Goal: Download file/media

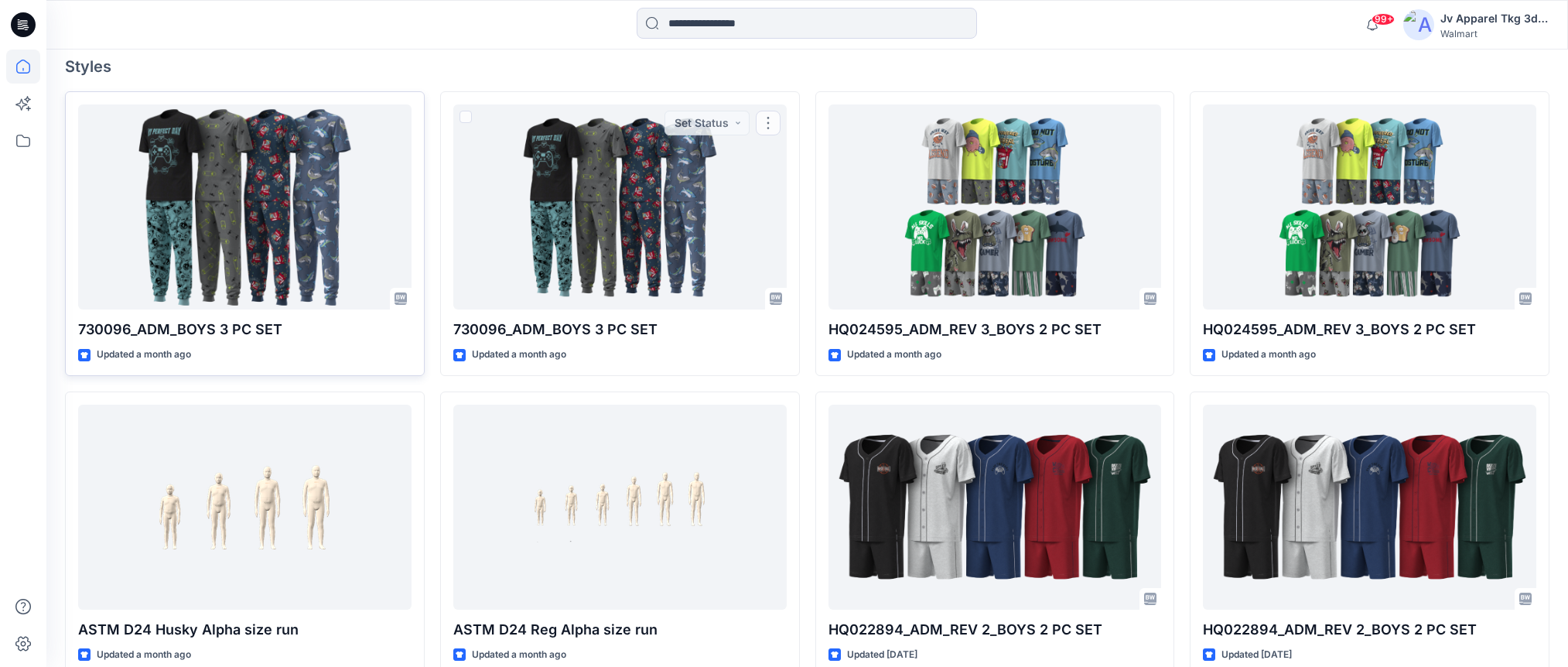
scroll to position [462, 0]
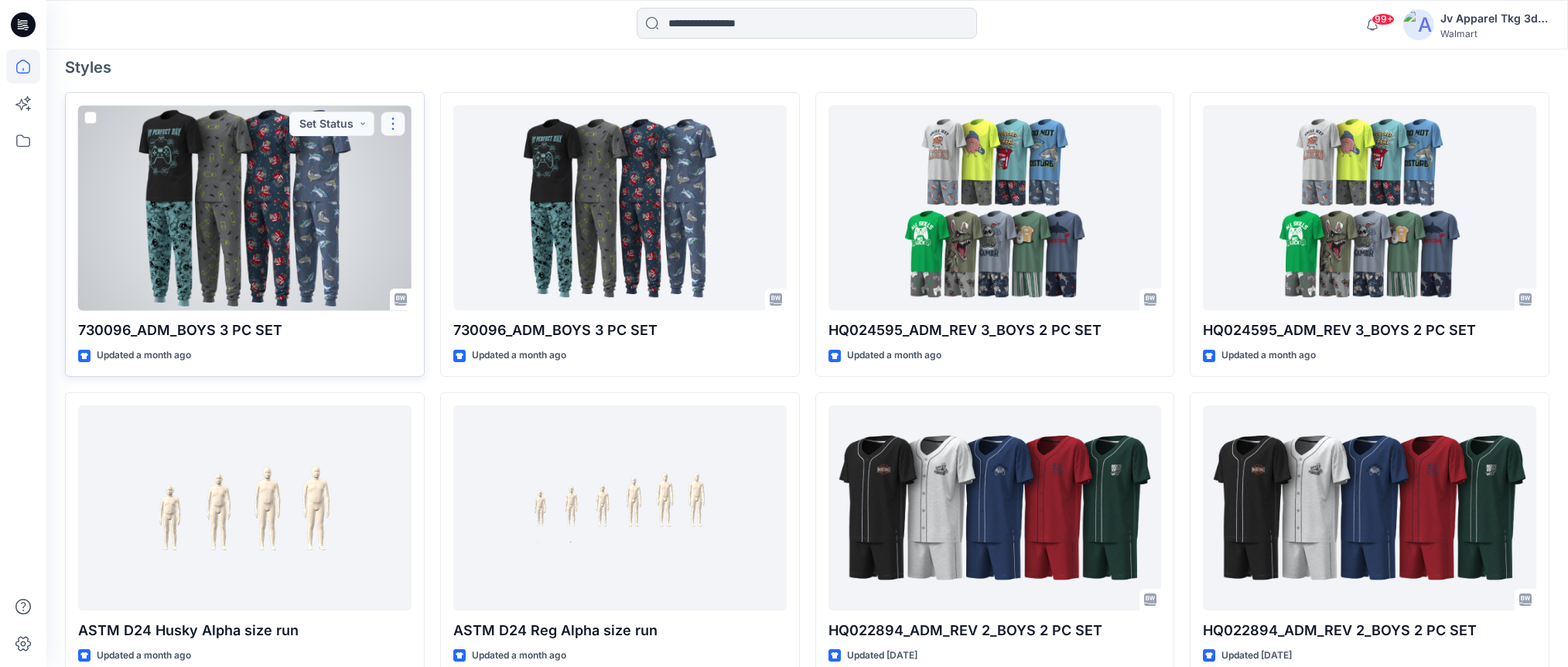
click at [392, 124] on button "button" at bounding box center [393, 124] width 25 height 25
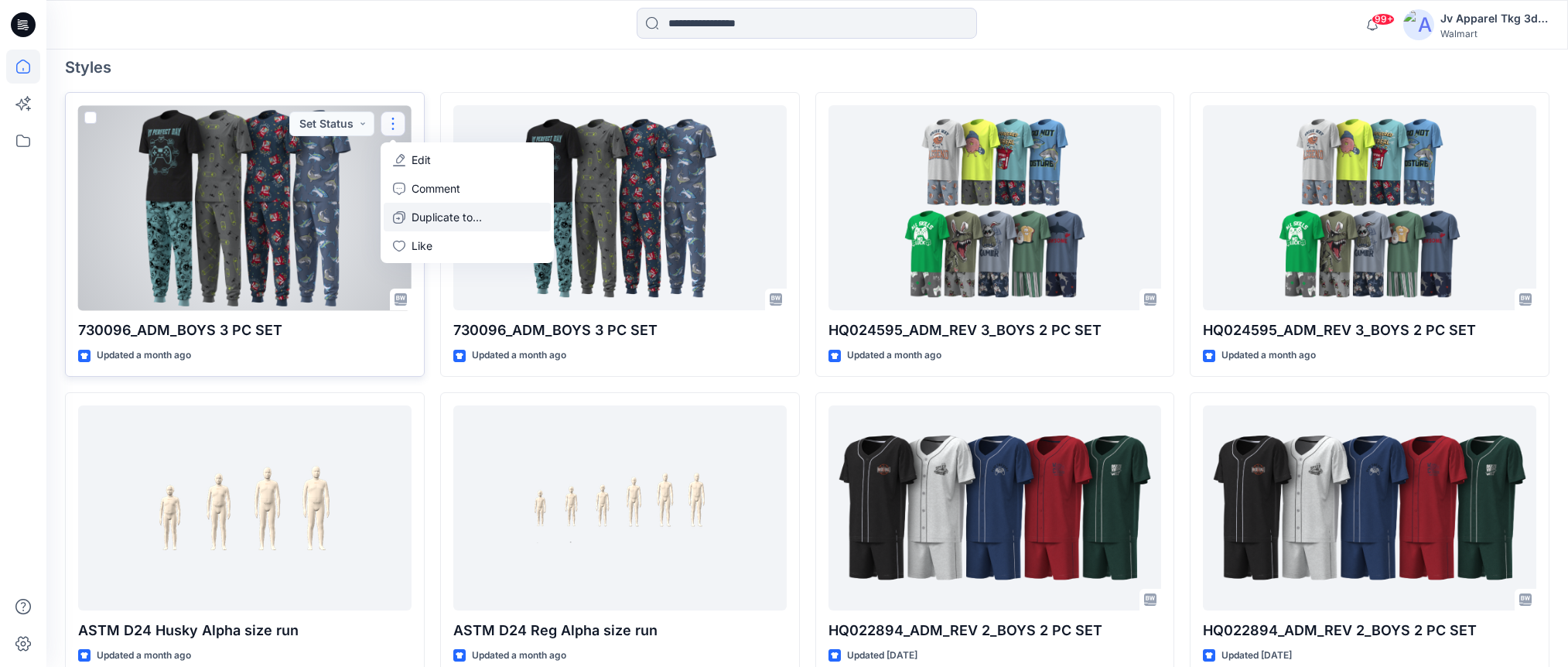
click at [439, 215] on p "Duplicate to..." at bounding box center [447, 216] width 71 height 16
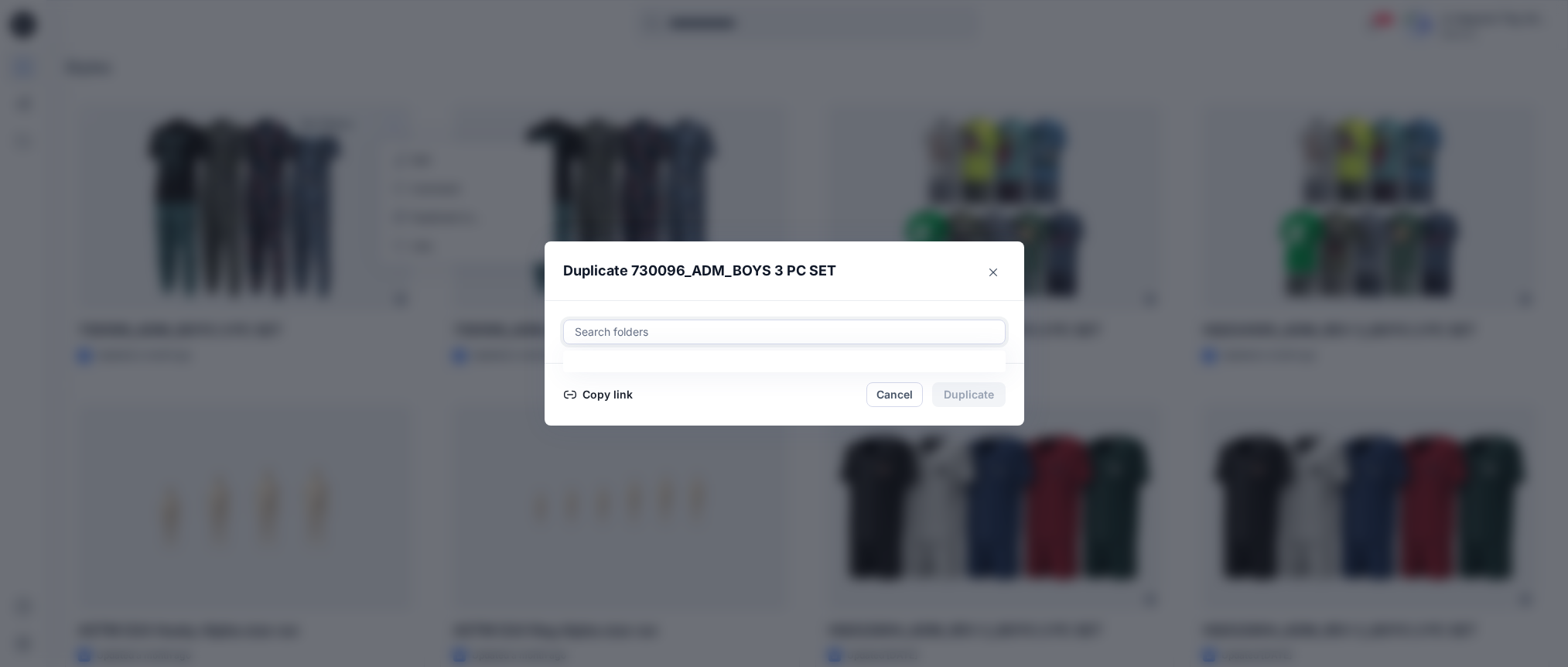
click at [670, 331] on div at bounding box center [784, 332] width 423 height 19
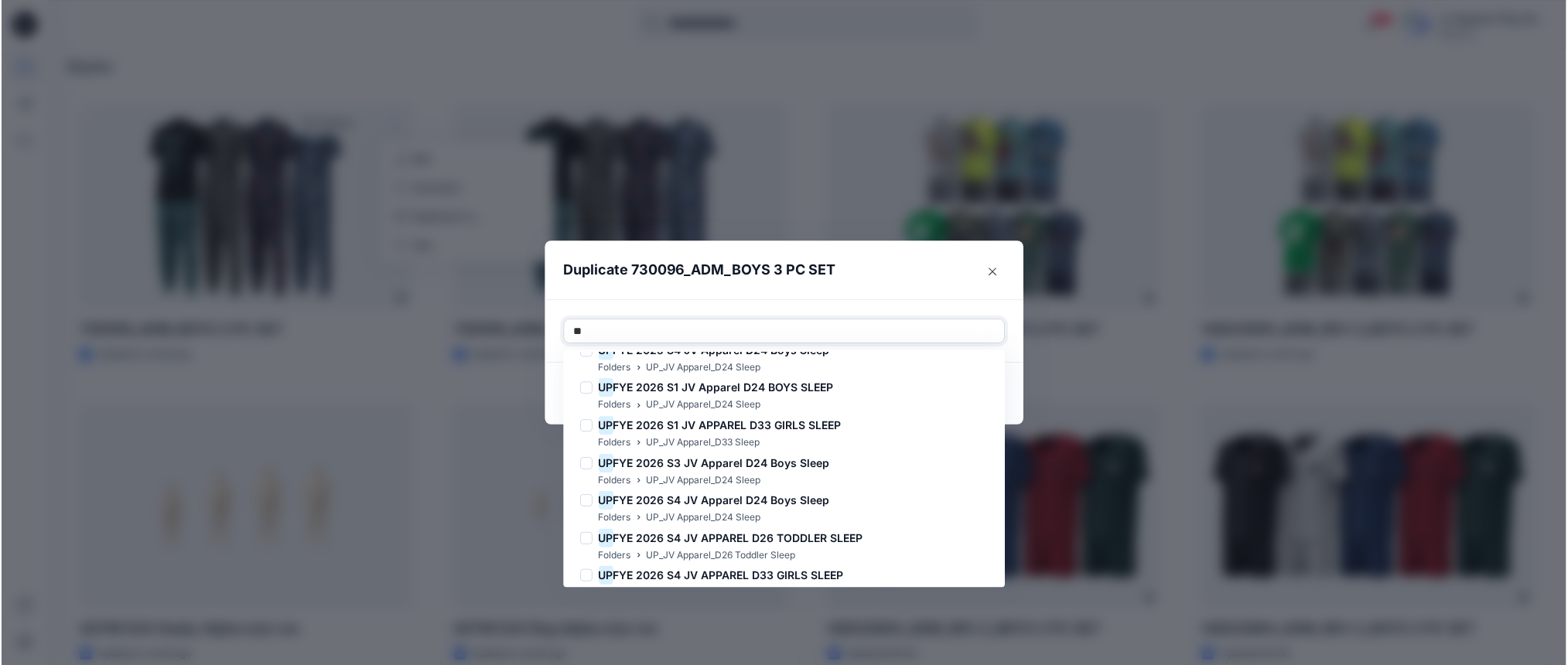
scroll to position [549, 0]
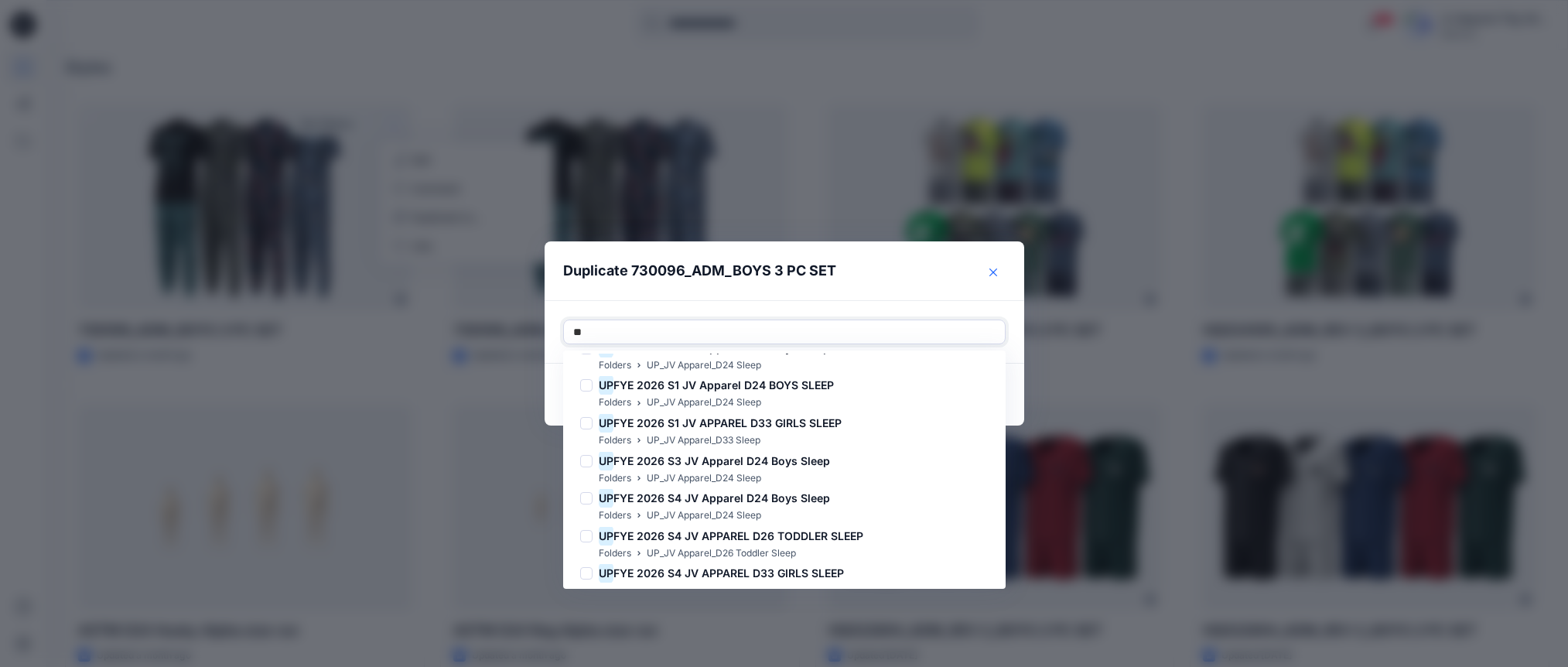
type input "**"
click at [997, 275] on button "Close" at bounding box center [993, 272] width 25 height 25
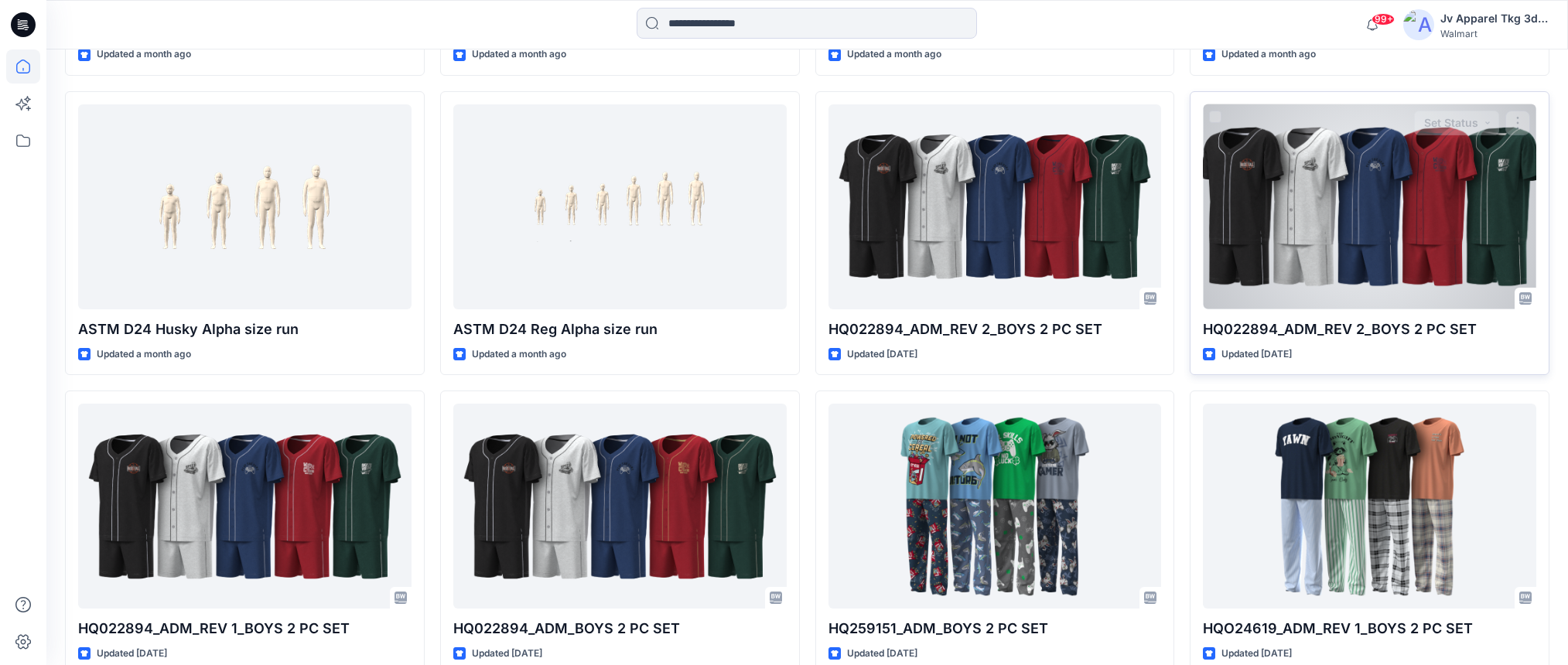
scroll to position [766, 0]
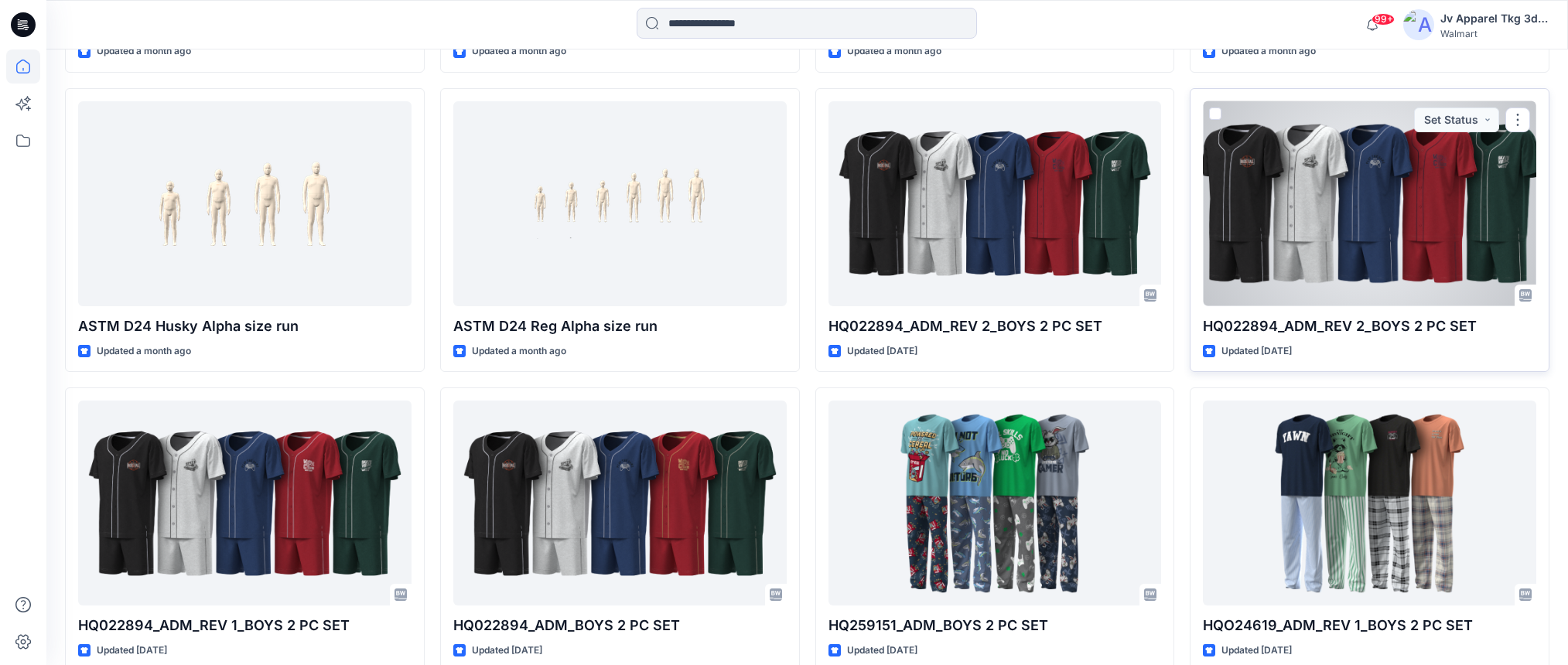
click at [1514, 214] on div at bounding box center [1370, 204] width 333 height 205
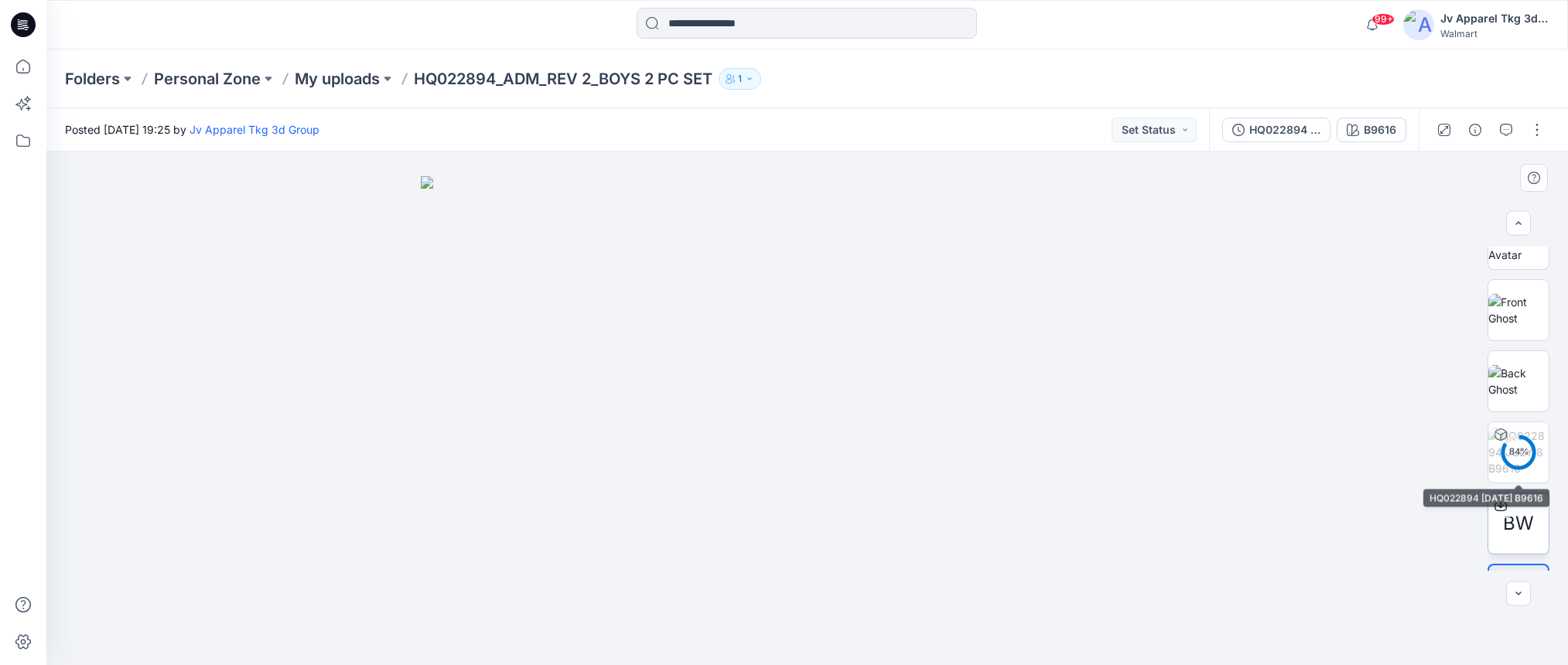
scroll to position [947, 0]
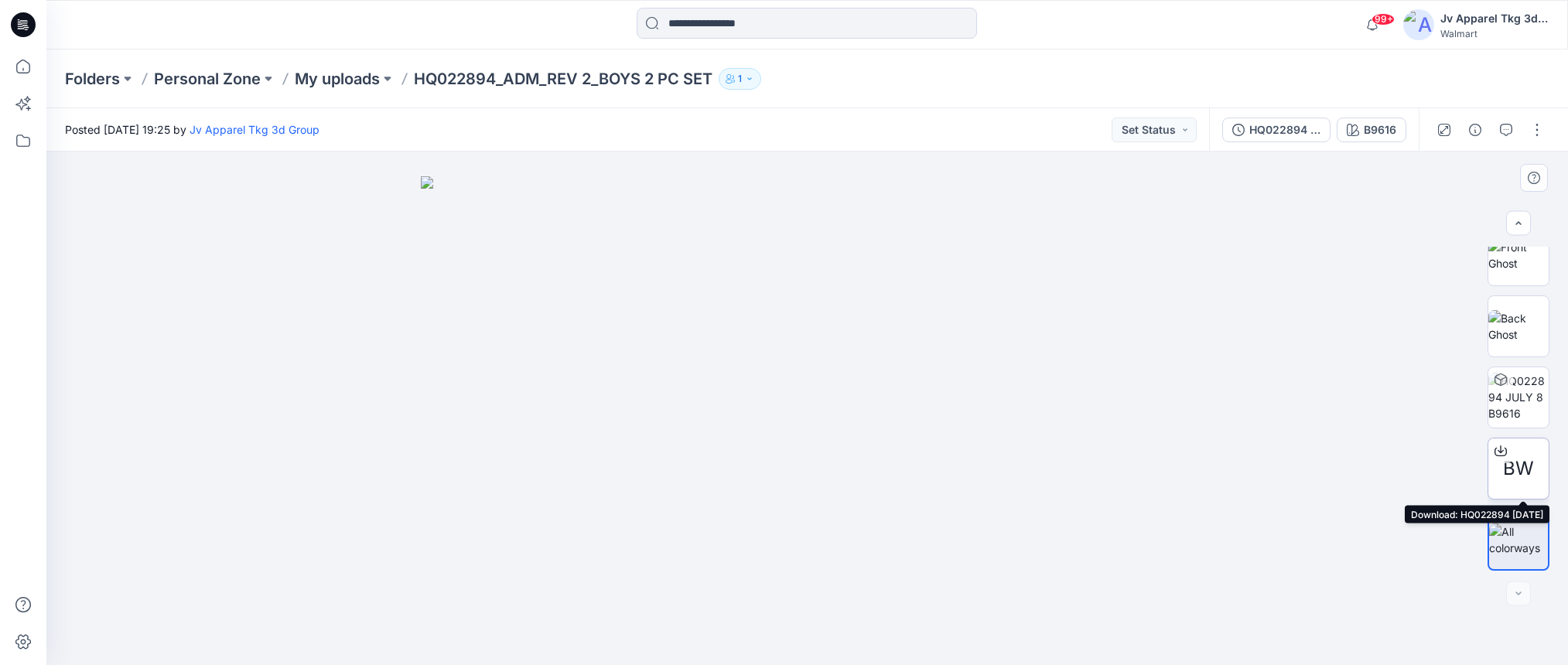
click at [1522, 457] on span "BW" at bounding box center [1518, 468] width 31 height 28
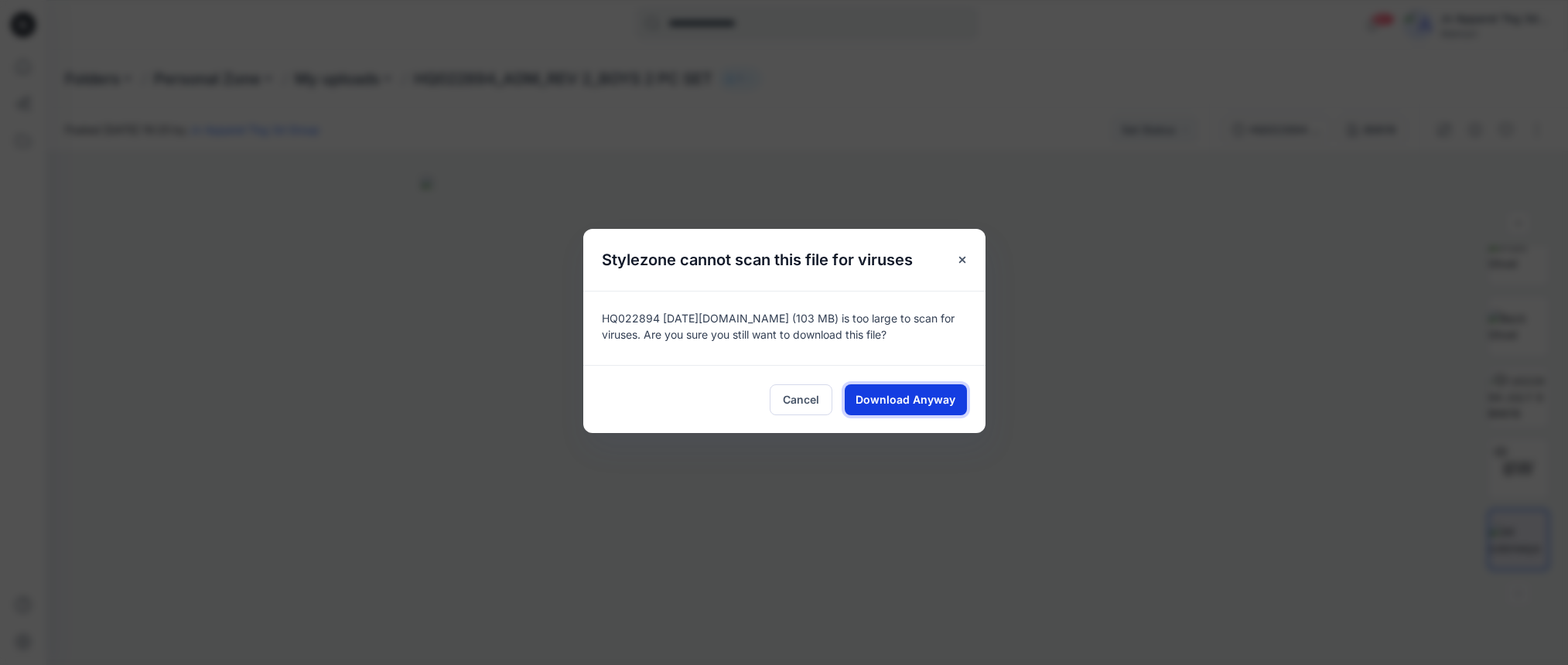
click at [912, 400] on span "Download Anyway" at bounding box center [905, 399] width 100 height 16
